Goal: Find contact information: Find contact information

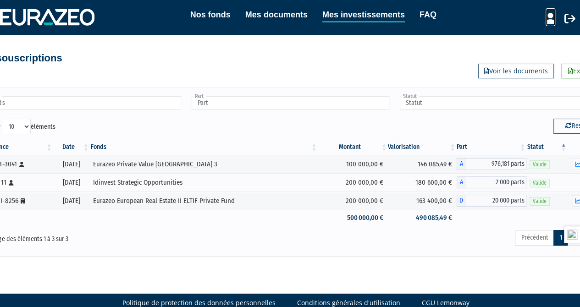
click at [546, 17] on icon at bounding box center [550, 18] width 10 height 11
click at [522, 36] on link "Mon profil" at bounding box center [533, 37] width 73 height 13
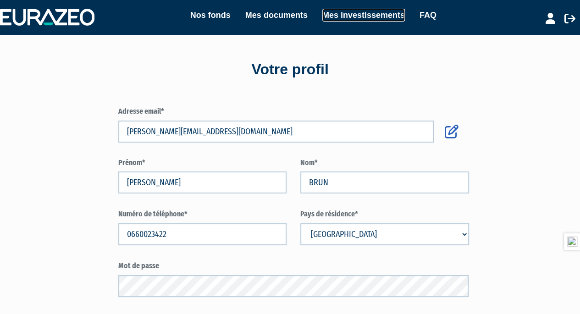
click at [373, 17] on link "Mes investissements" at bounding box center [363, 15] width 82 height 13
click at [550, 21] on icon at bounding box center [550, 18] width 10 height 11
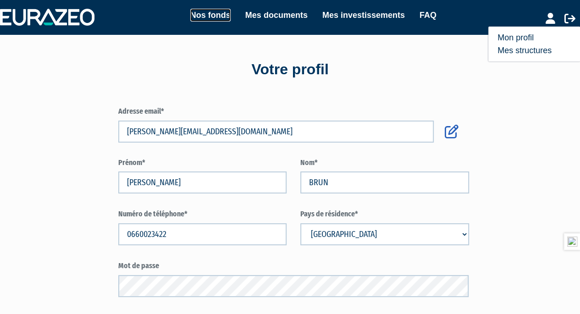
click at [216, 11] on link "Nos fonds" at bounding box center [210, 15] width 40 height 13
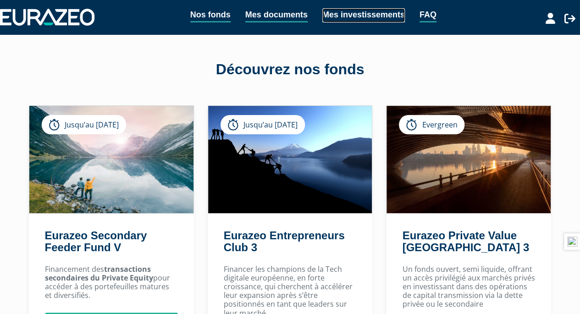
click at [343, 16] on link "Mes investissements" at bounding box center [363, 15] width 82 height 14
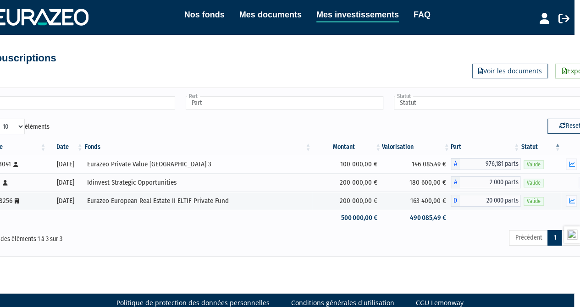
scroll to position [0, 27]
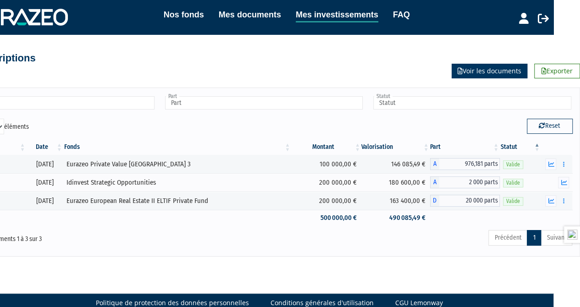
click at [485, 67] on link "Voir les documents" at bounding box center [489, 71] width 76 height 15
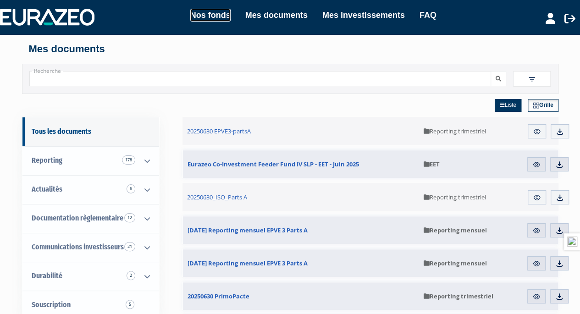
click at [203, 18] on link "Nos fonds" at bounding box center [210, 15] width 40 height 13
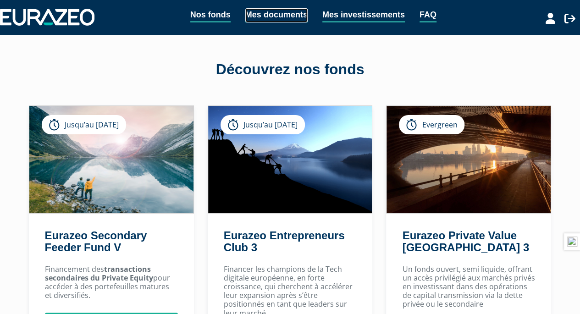
click at [264, 19] on link "Mes documents" at bounding box center [276, 15] width 62 height 14
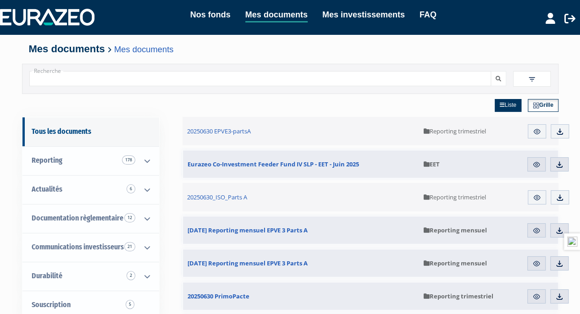
click at [201, 79] on input "Recherche" at bounding box center [260, 78] width 462 height 15
type input "patrimoine"
click at [490, 71] on button "submit" at bounding box center [498, 78] width 16 height 15
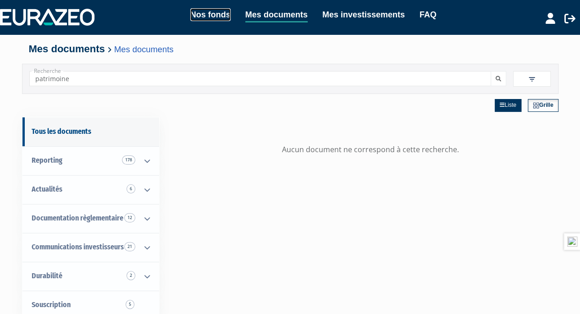
click at [210, 17] on link "Nos fonds" at bounding box center [210, 14] width 40 height 13
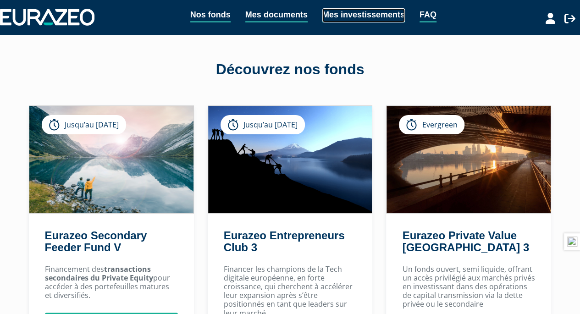
click at [371, 15] on link "Mes investissements" at bounding box center [363, 15] width 82 height 14
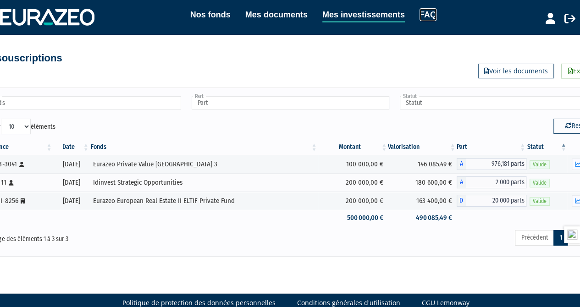
click at [425, 14] on link "FAQ" at bounding box center [427, 14] width 17 height 13
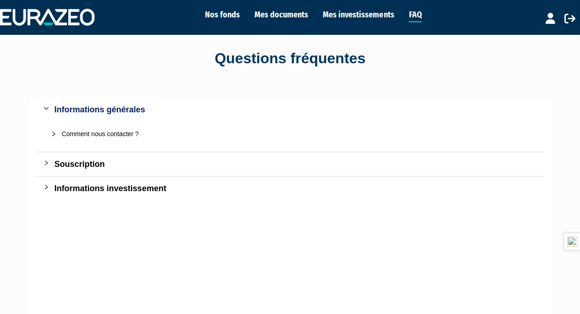
click at [97, 134] on div "Comment nous contacter ?" at bounding box center [295, 134] width 467 height 10
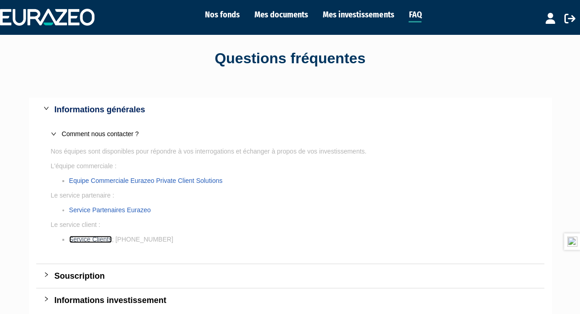
click at [87, 241] on link "Service Clients" at bounding box center [90, 239] width 43 height 7
click at [99, 241] on link "Service Clients" at bounding box center [90, 239] width 43 height 7
click at [98, 240] on link "Service Clients" at bounding box center [90, 239] width 43 height 7
